Goal: Information Seeking & Learning: Learn about a topic

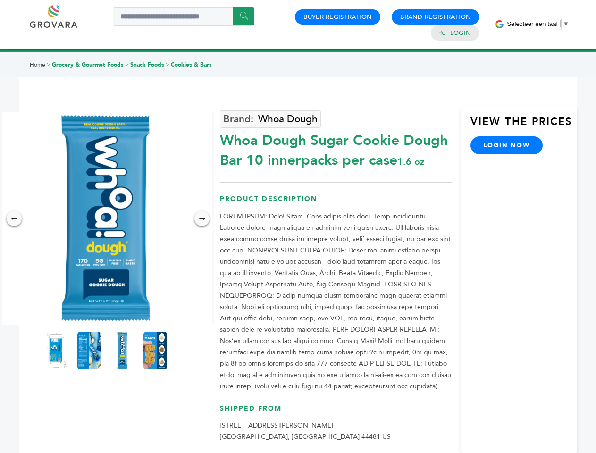
click at [538, 24] on span "Selecteer een taal" at bounding box center [532, 23] width 51 height 7
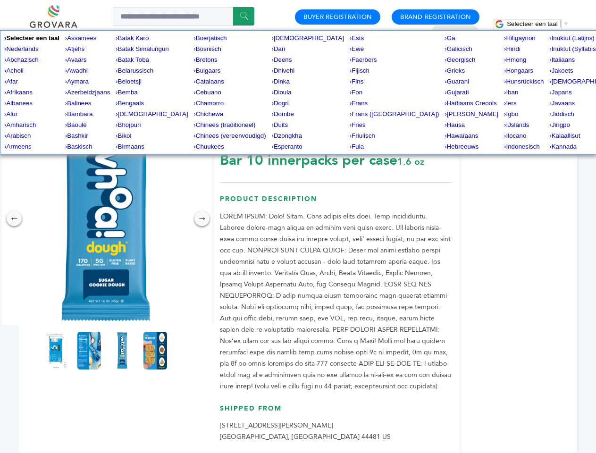
click at [106, 219] on img at bounding box center [106, 218] width 212 height 212
click at [0, 0] on div "×" at bounding box center [0, 0] width 0 height 0
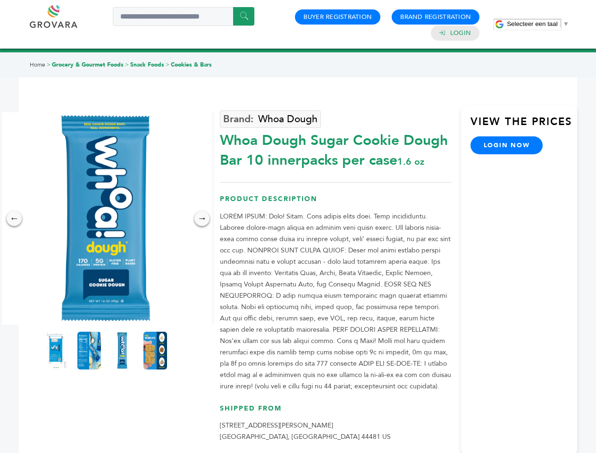
click at [202, 219] on div "→" at bounding box center [201, 218] width 15 height 15
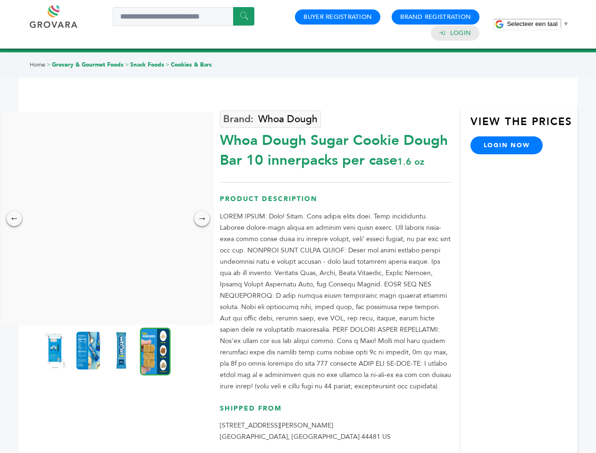
click at [56, 351] on img at bounding box center [55, 351] width 24 height 38
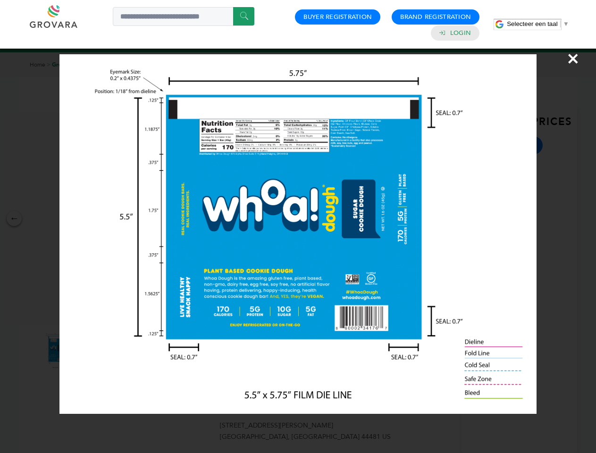
click at [89, 351] on div "×" at bounding box center [298, 226] width 596 height 453
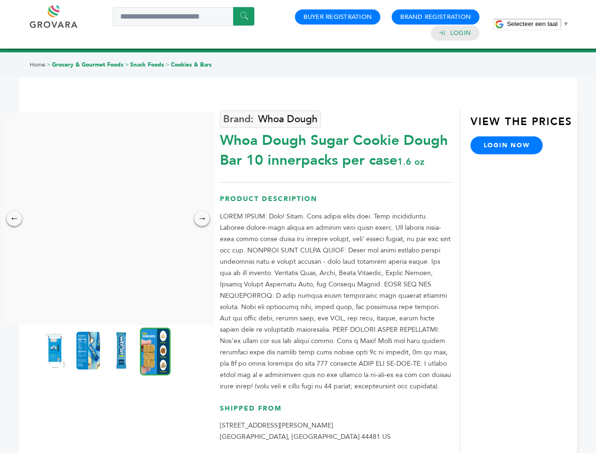
click at [122, 351] on img at bounding box center [121, 351] width 24 height 38
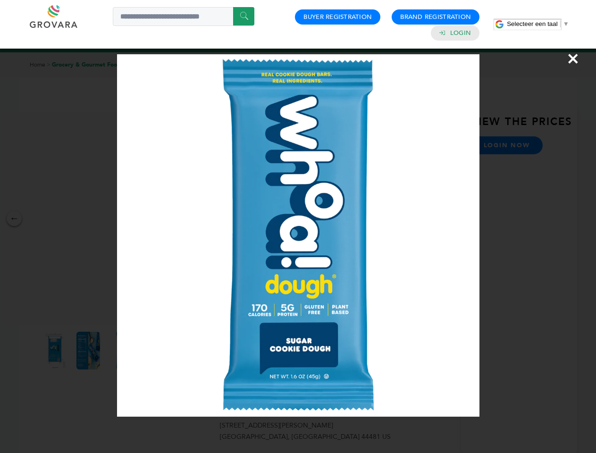
click at [155, 351] on div "×" at bounding box center [298, 226] width 596 height 453
